Goal: Obtain resource: Obtain resource

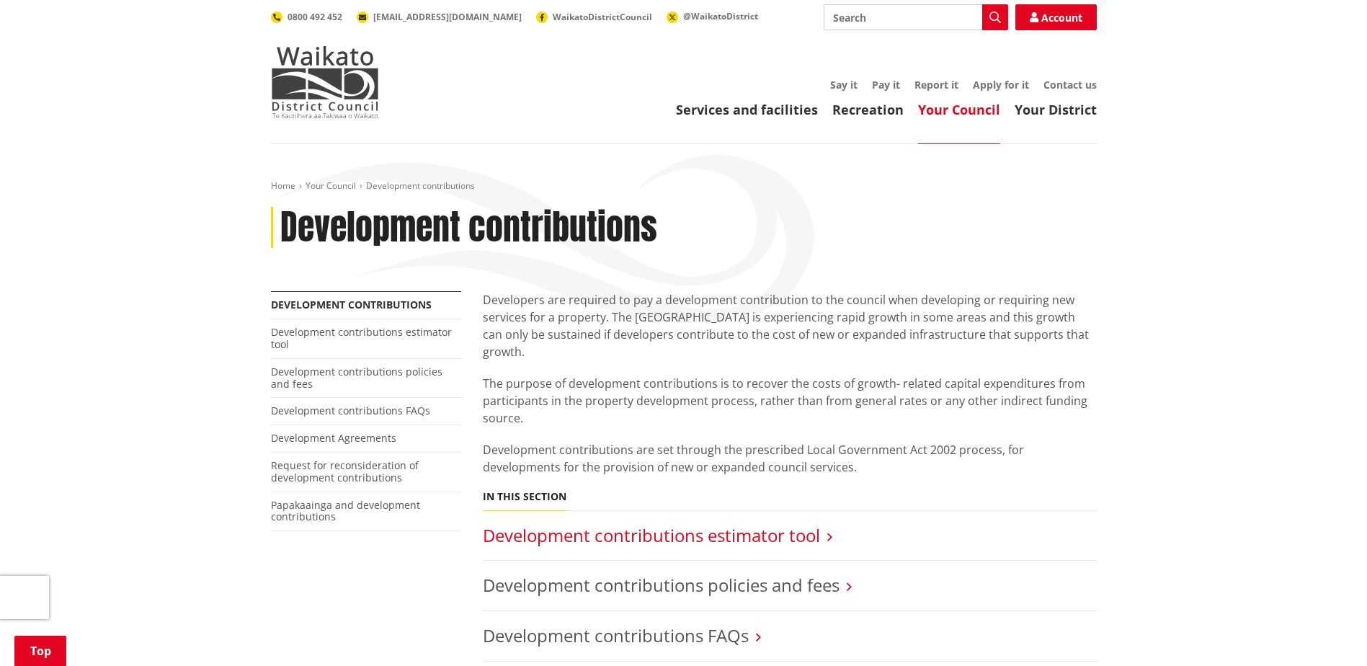
scroll to position [216, 0]
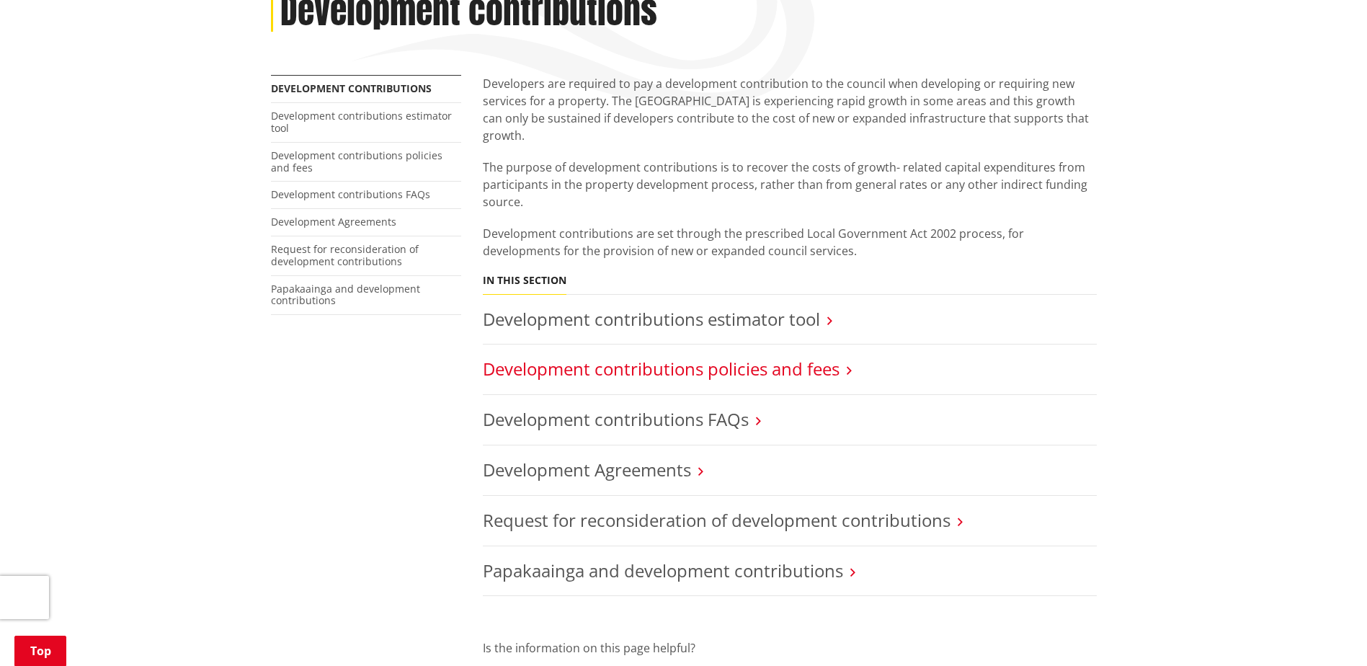
click at [739, 357] on link "Development contributions policies and fees" at bounding box center [661, 369] width 357 height 24
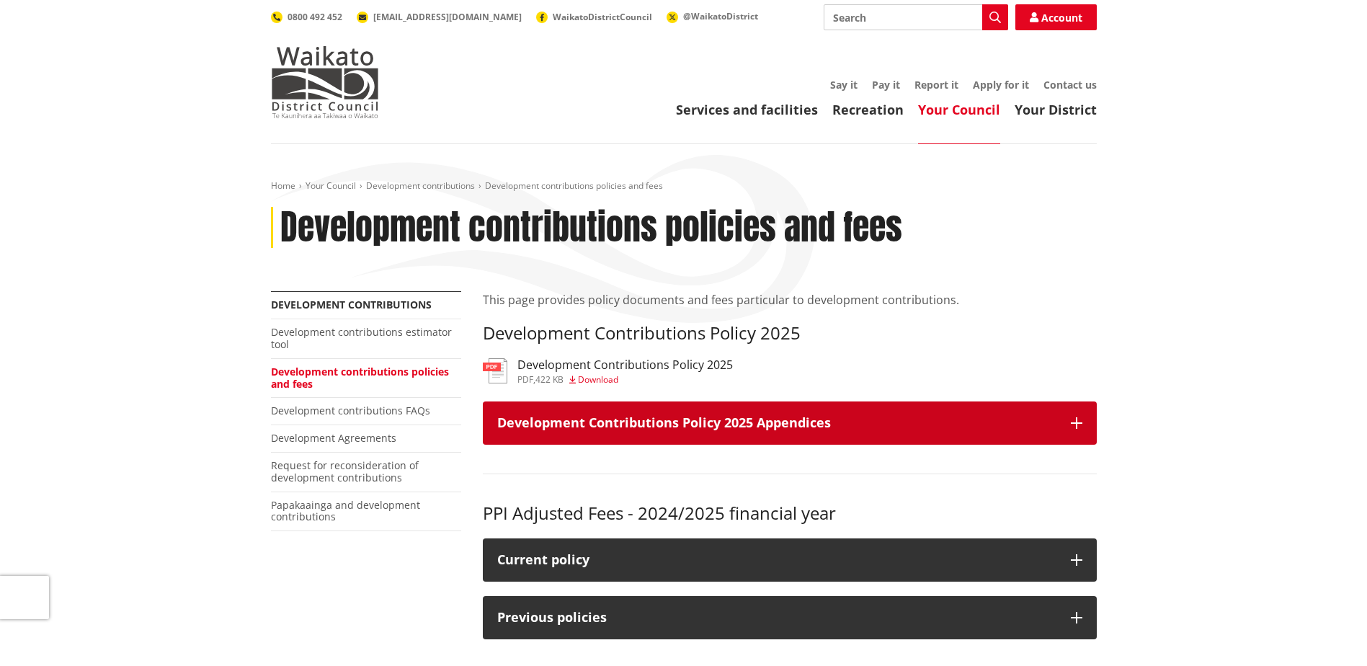
click at [1080, 424] on icon "button" at bounding box center [1077, 423] width 12 height 12
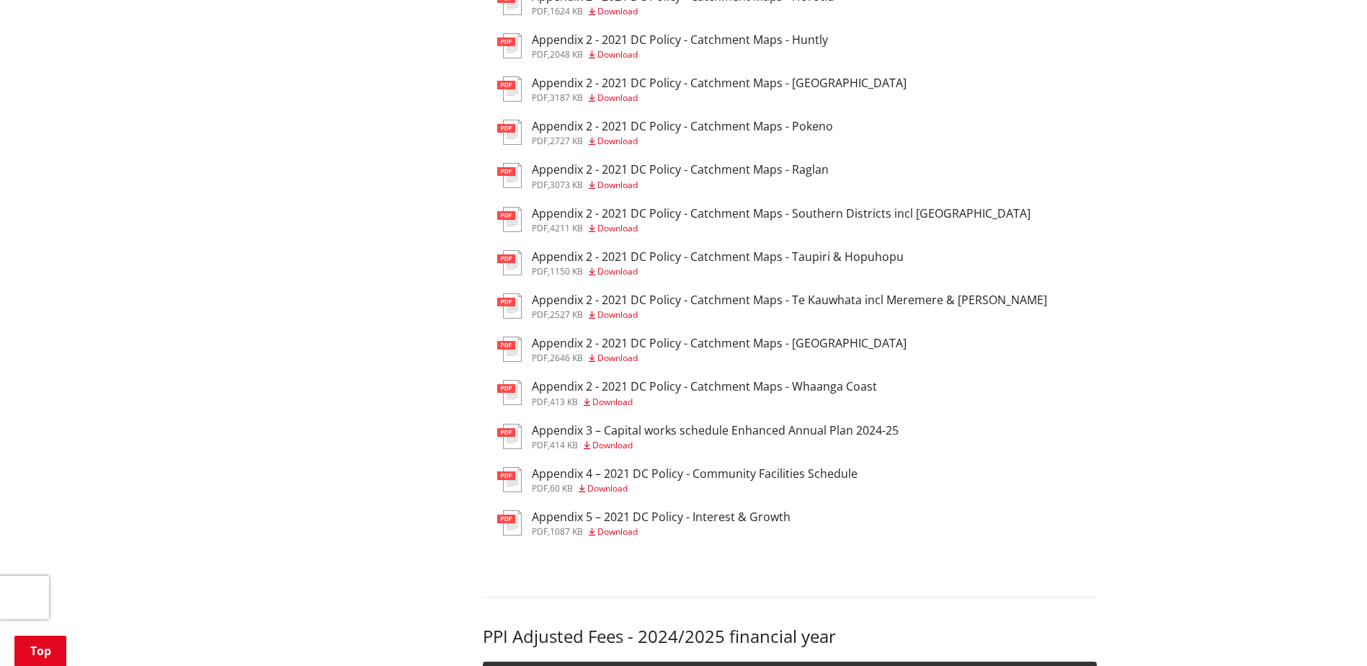
scroll to position [577, 0]
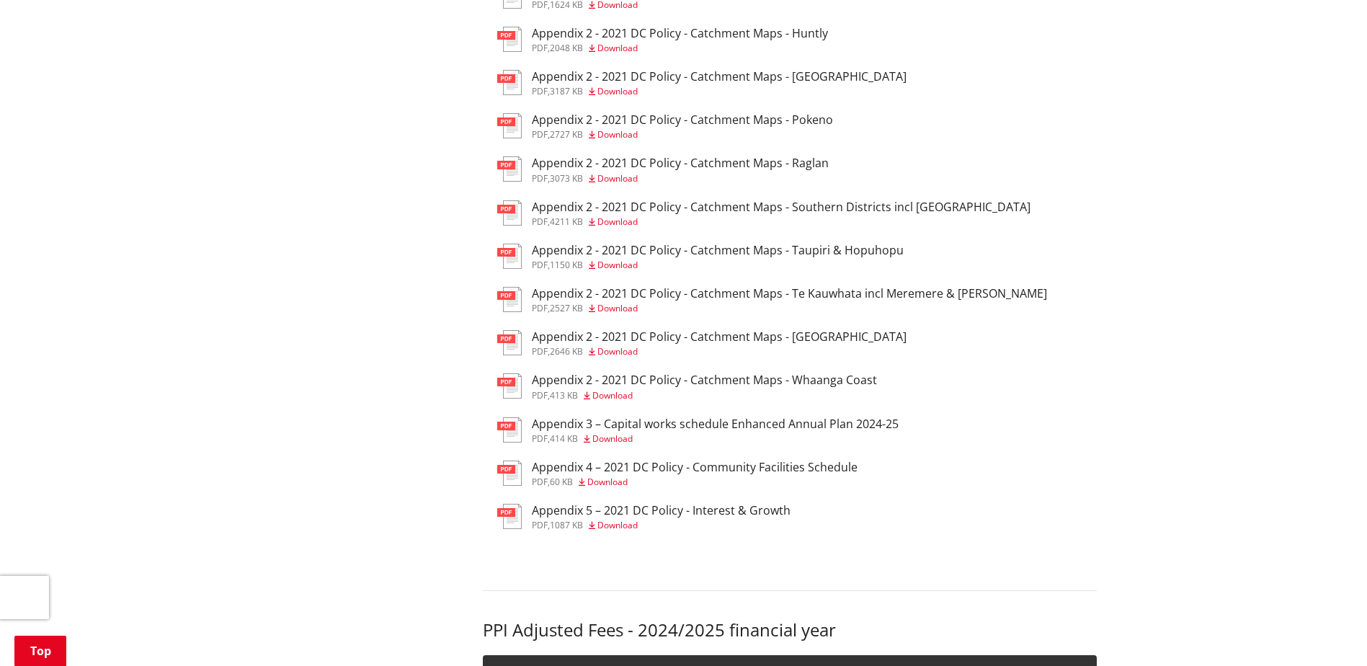
click at [707, 297] on h3 "Appendix 2 - 2021 DC Policy - Catchment Maps - Te Kauwhata incl Meremere & [PER…" at bounding box center [789, 294] width 515 height 14
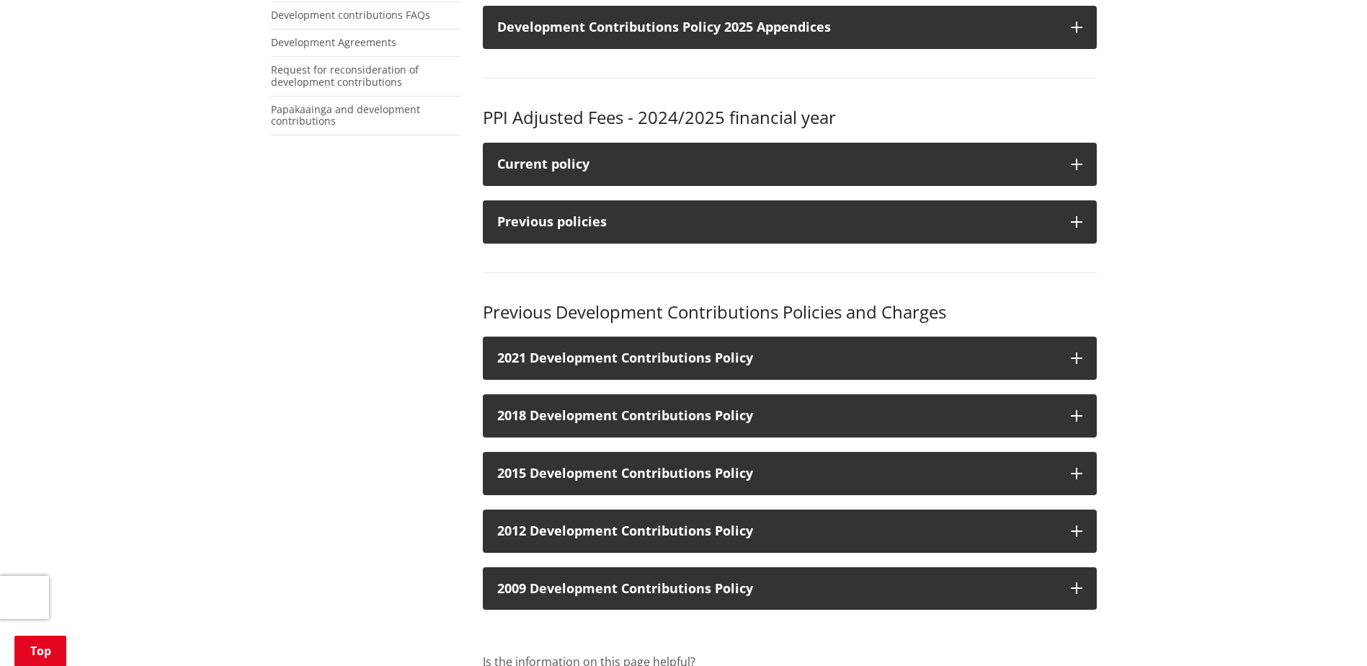
scroll to position [288, 0]
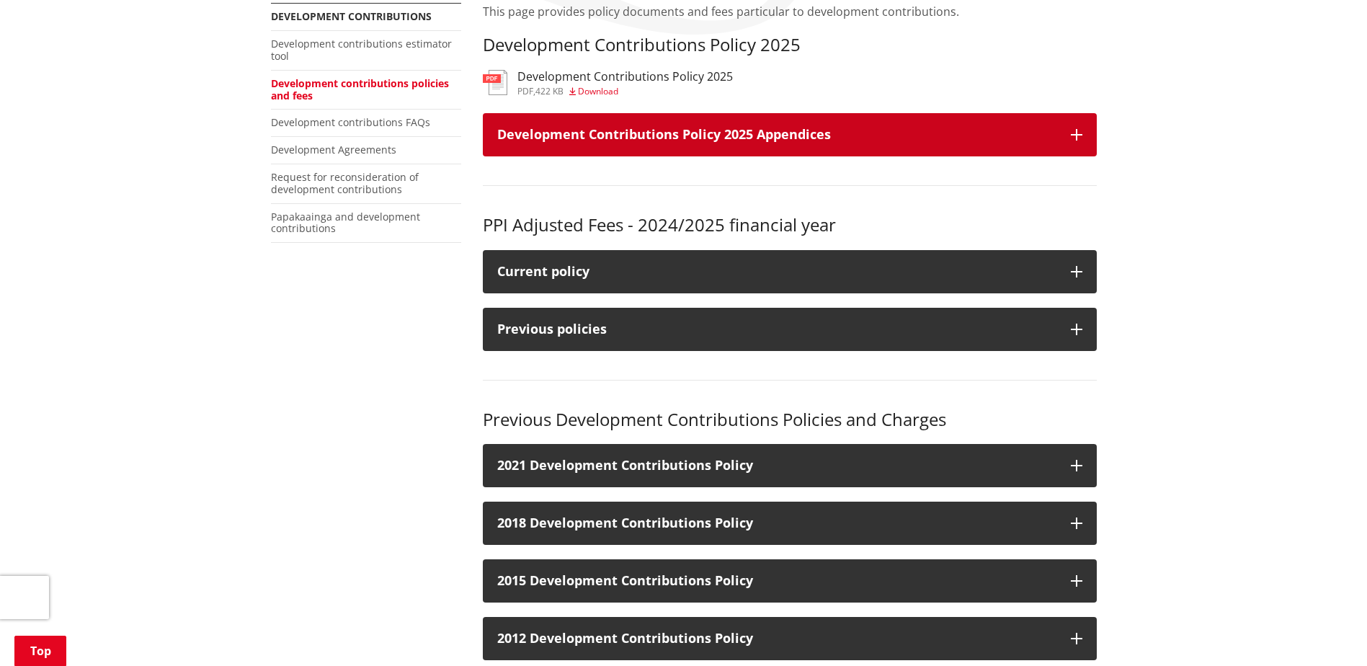
click at [1088, 133] on button "Development Contributions Policy 2025 Appendices" at bounding box center [790, 134] width 614 height 43
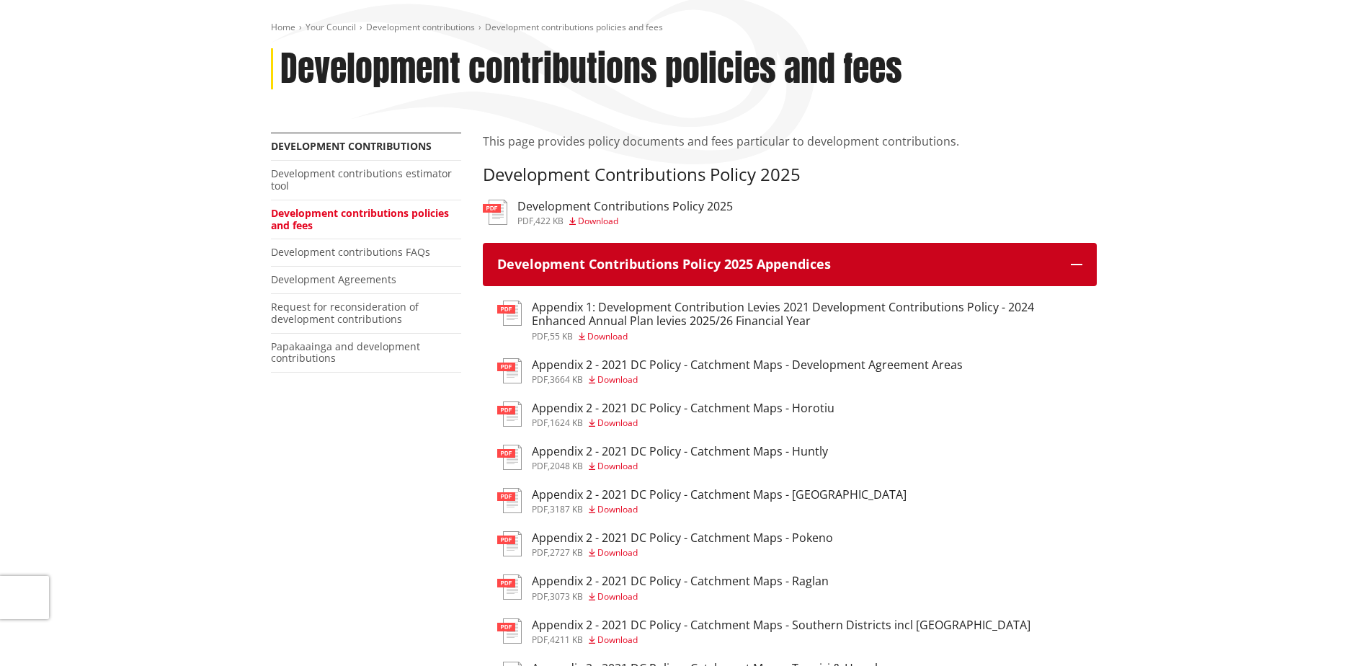
scroll to position [144, 0]
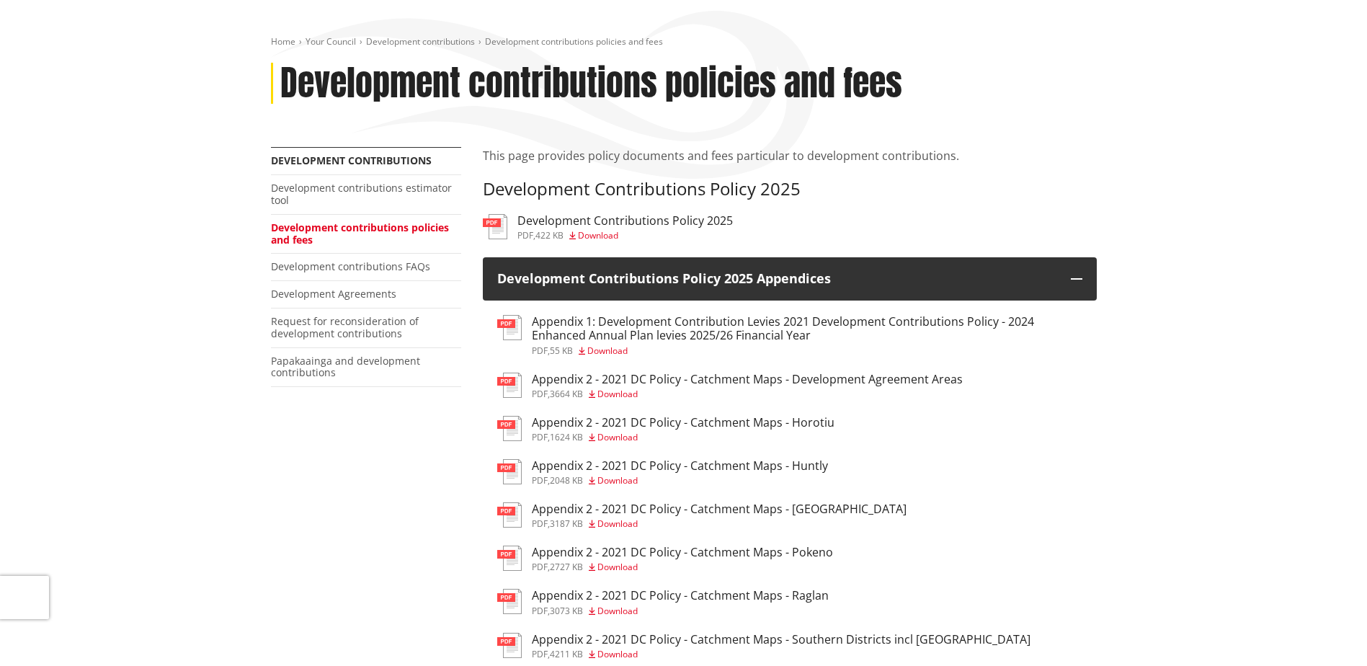
click at [806, 378] on h3 "Appendix 2 - 2021 DC Policy - Catchment Maps - Development Agreement Areas" at bounding box center [747, 380] width 431 height 14
